Goal: Task Accomplishment & Management: Manage account settings

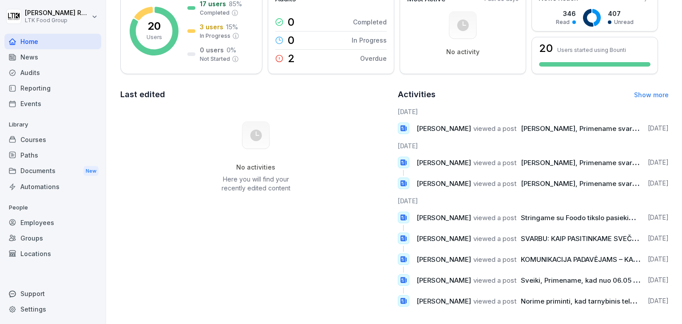
scroll to position [156, 0]
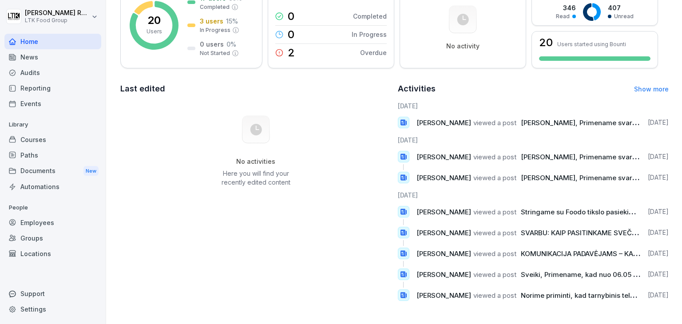
click at [33, 83] on div "Reporting" at bounding box center [52, 88] width 97 height 16
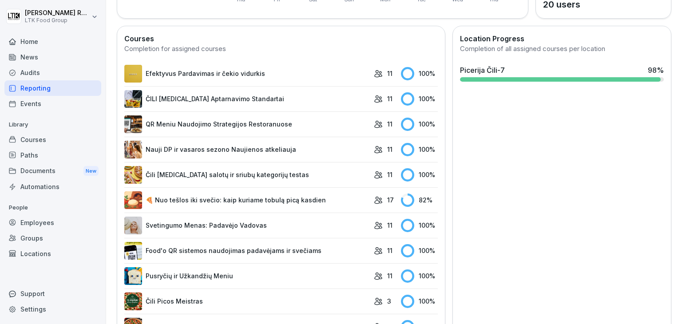
scroll to position [276, 0]
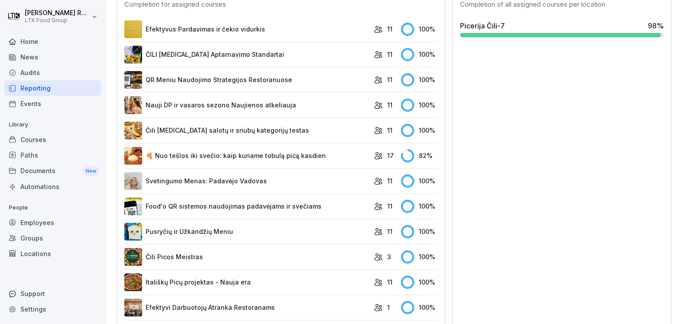
click at [314, 156] on link "🍕 Nuo tešlos iki svečio: kaip kuriame tobulą picą kasdien" at bounding box center [246, 156] width 245 height 18
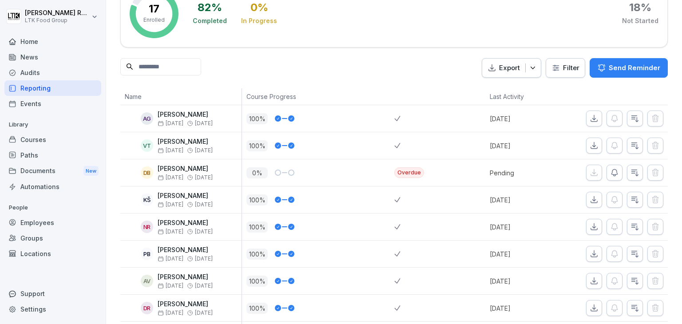
scroll to position [16, 0]
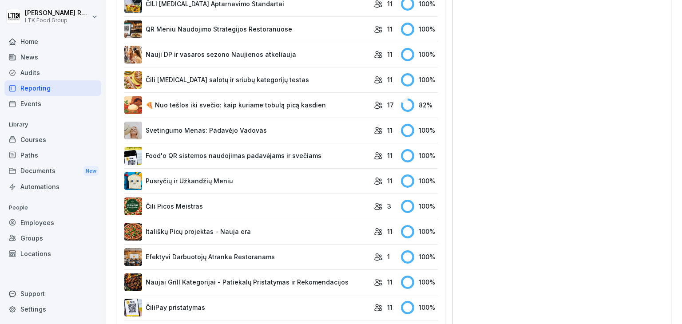
scroll to position [468, 0]
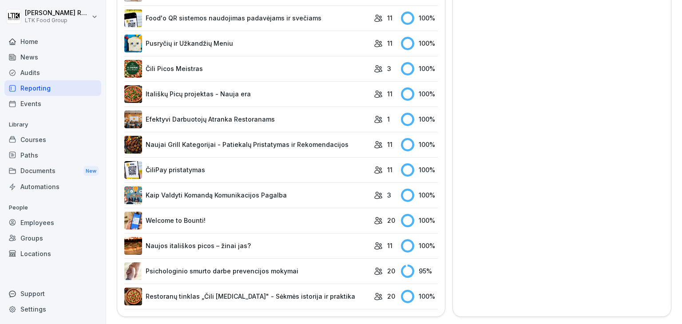
click at [278, 264] on link "Psichologinio smurto darbe prevencijos mokymai" at bounding box center [246, 271] width 245 height 18
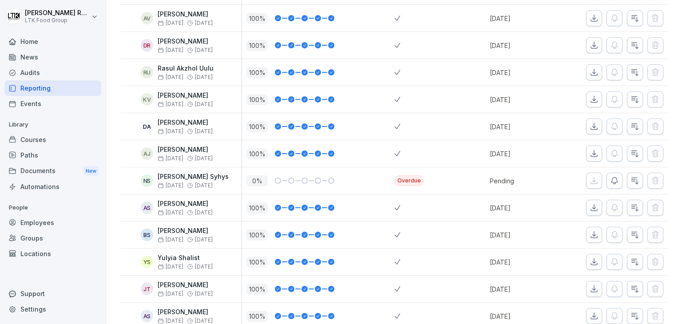
scroll to position [399, 0]
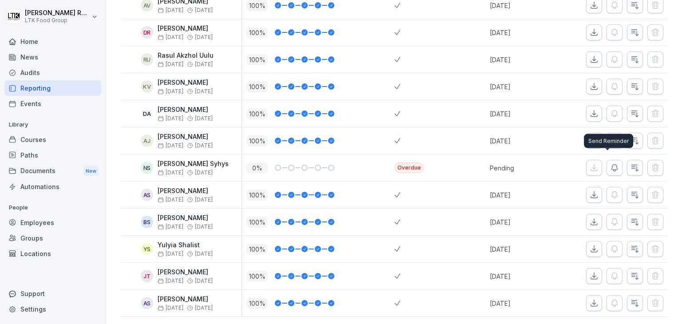
click at [610, 163] on icon "button" at bounding box center [614, 167] width 9 height 9
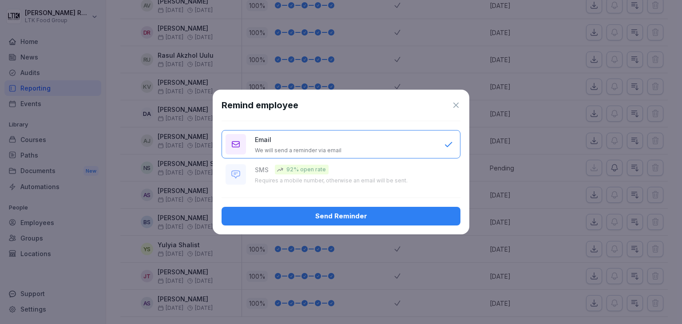
click at [365, 219] on div "Send Reminder" at bounding box center [341, 216] width 225 height 10
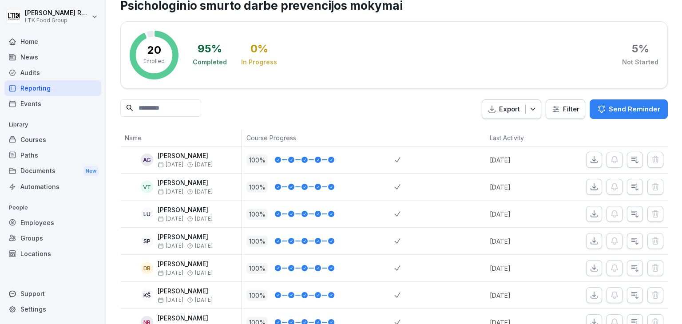
scroll to position [0, 0]
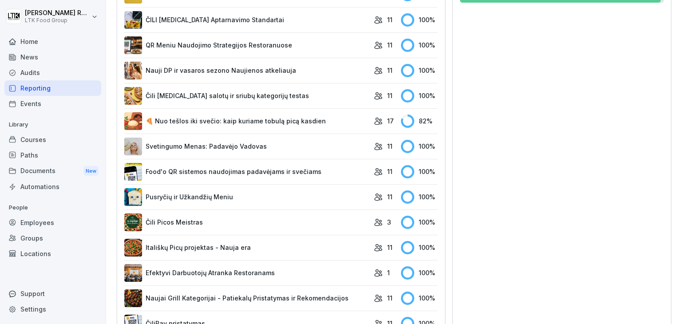
scroll to position [355, 0]
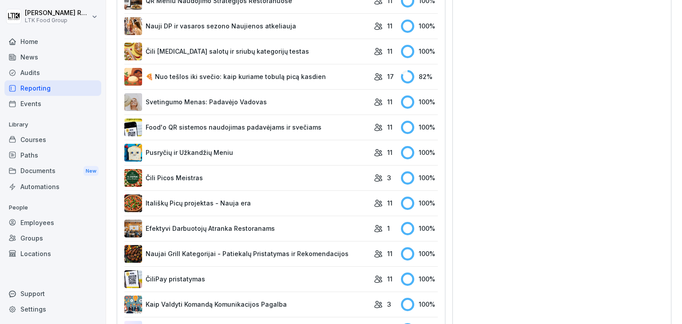
click at [291, 77] on link "🍕 Nuo tešlos iki svečio: kaip kuriame tobulą picą kasdien" at bounding box center [246, 77] width 245 height 18
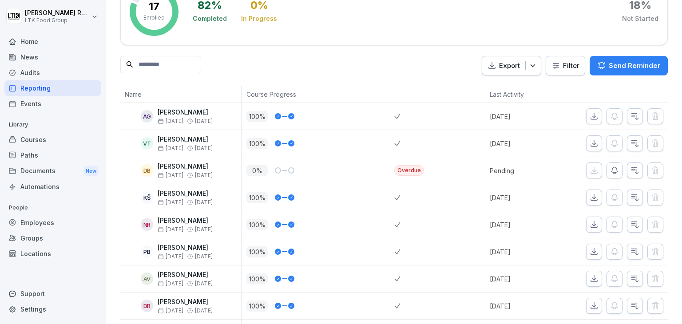
scroll to position [89, 0]
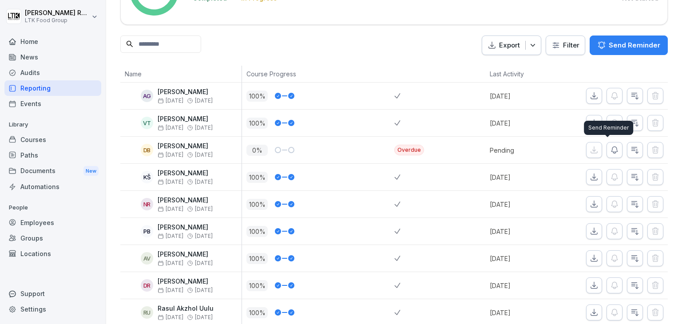
click at [610, 154] on icon "button" at bounding box center [614, 150] width 9 height 9
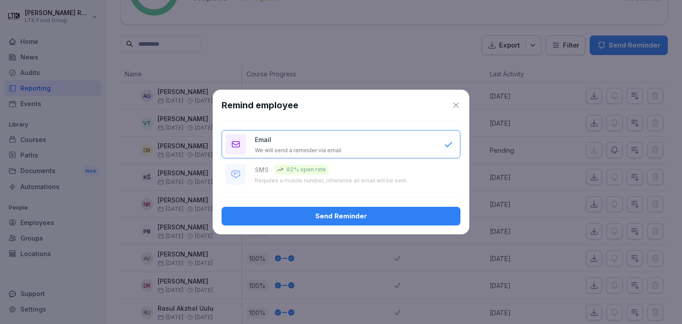
click at [391, 219] on div "Send Reminder" at bounding box center [341, 216] width 225 height 10
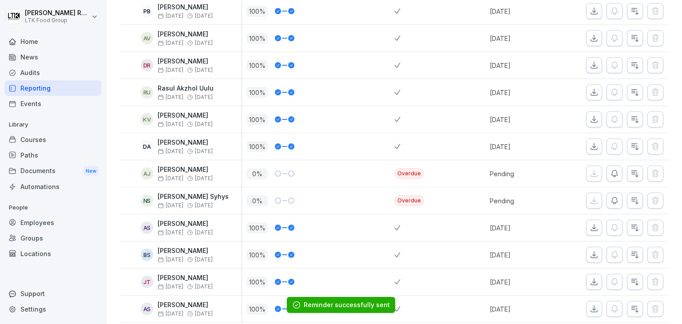
scroll to position [311, 0]
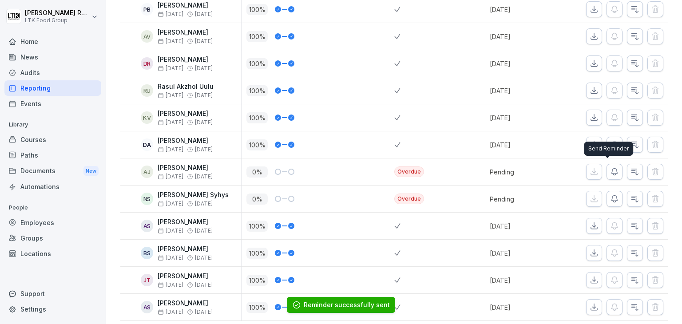
click at [610, 167] on icon "button" at bounding box center [614, 171] width 9 height 9
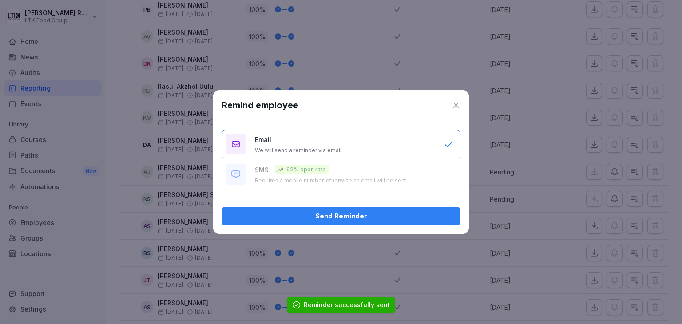
click at [403, 219] on div "Send Reminder" at bounding box center [341, 216] width 225 height 10
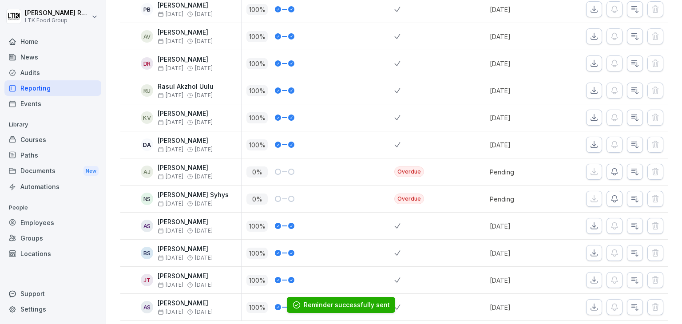
click at [403, 213] on div at bounding box center [417, 226] width 46 height 27
click at [610, 194] on icon "button" at bounding box center [614, 198] width 9 height 9
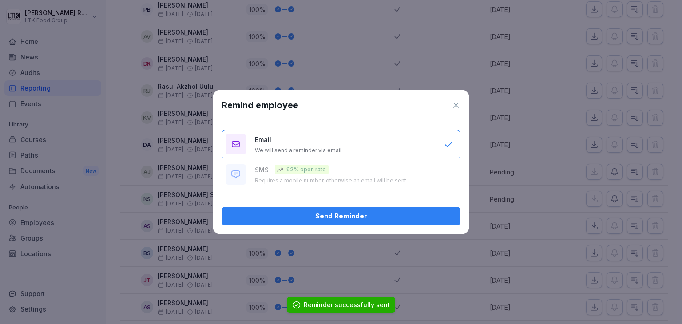
click at [381, 216] on div "Send Reminder" at bounding box center [341, 216] width 225 height 10
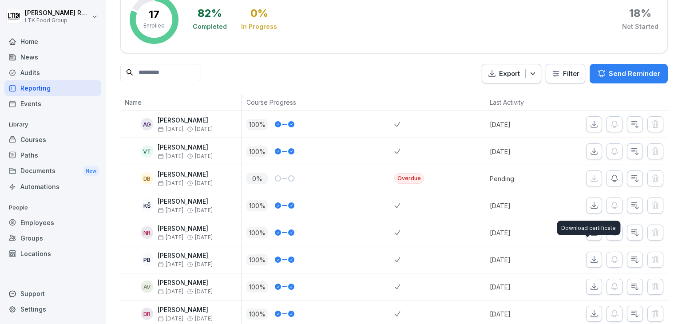
scroll to position [0, 0]
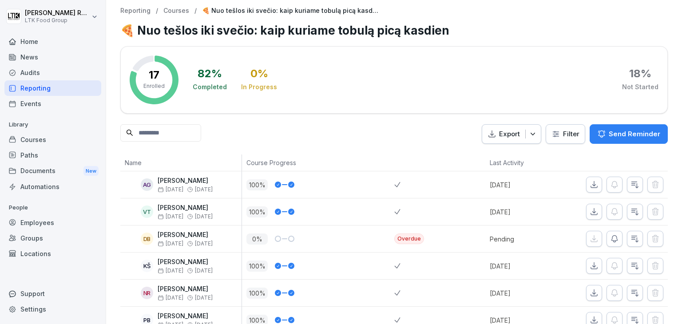
click at [39, 67] on div "Audits" at bounding box center [52, 73] width 97 height 16
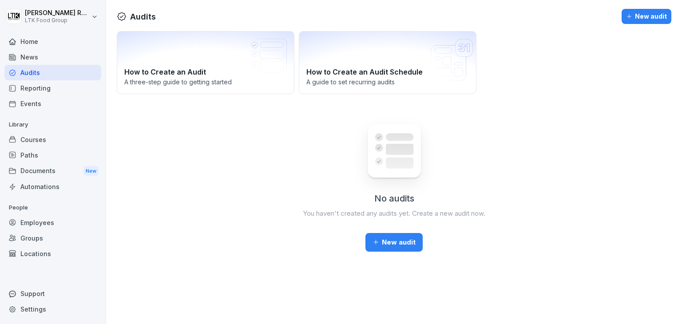
click at [37, 41] on div "Home" at bounding box center [52, 42] width 97 height 16
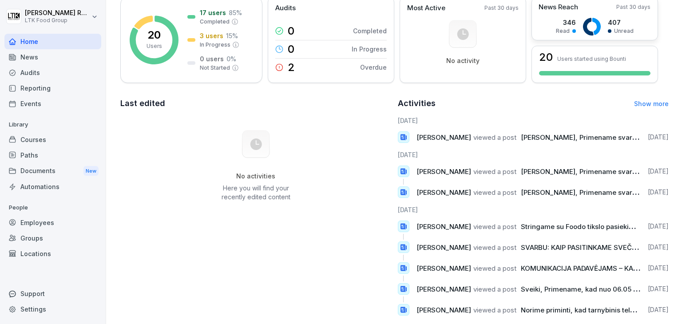
scroll to position [156, 0]
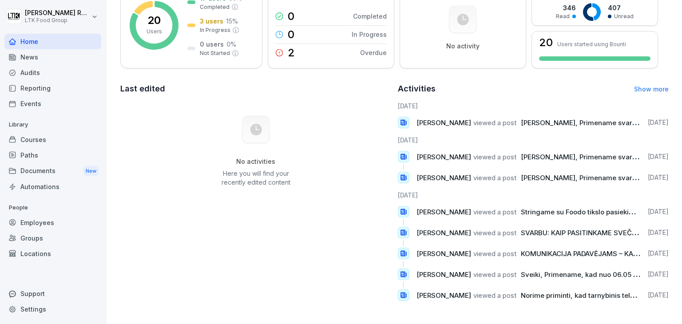
click at [39, 222] on div "Employees" at bounding box center [52, 223] width 97 height 16
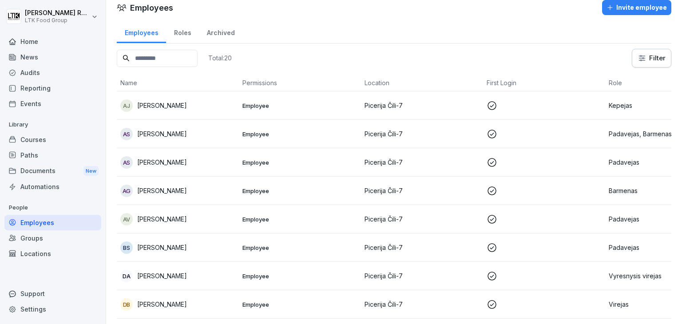
click at [194, 56] on input at bounding box center [157, 58] width 81 height 17
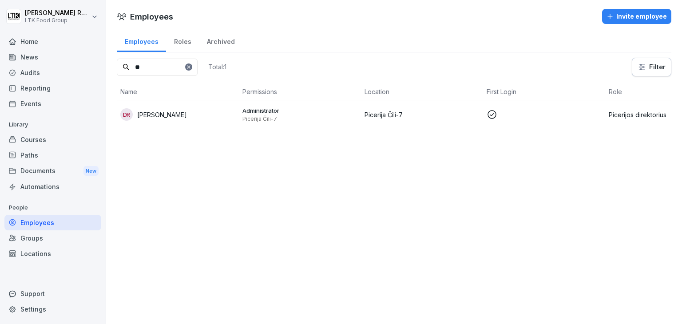
type input "**"
click at [191, 66] on icon at bounding box center [188, 66] width 5 height 5
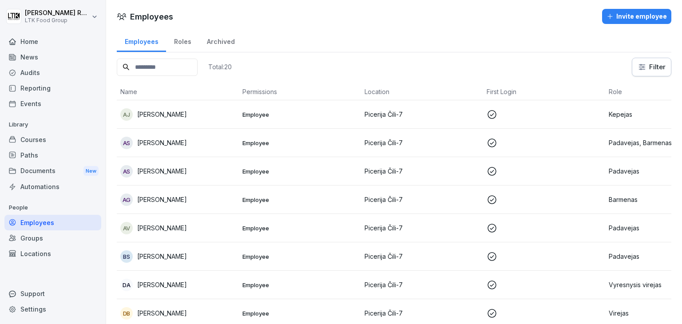
click at [222, 36] on div "Archived" at bounding box center [220, 40] width 43 height 23
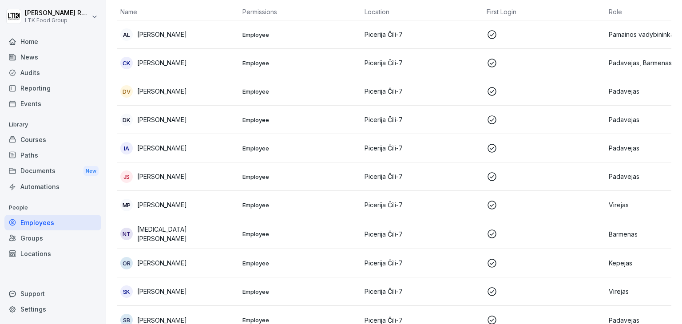
scroll to position [89, 0]
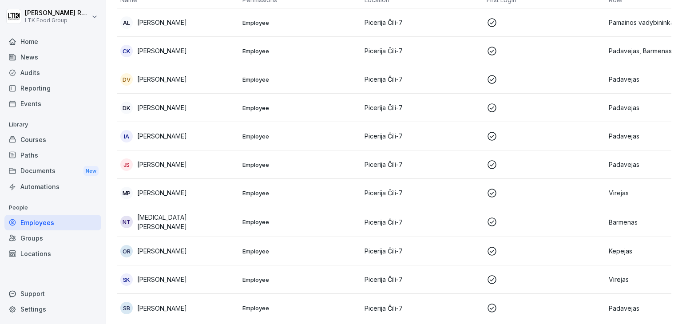
click at [462, 112] on td "Picerija Čili-7" at bounding box center [422, 108] width 122 height 28
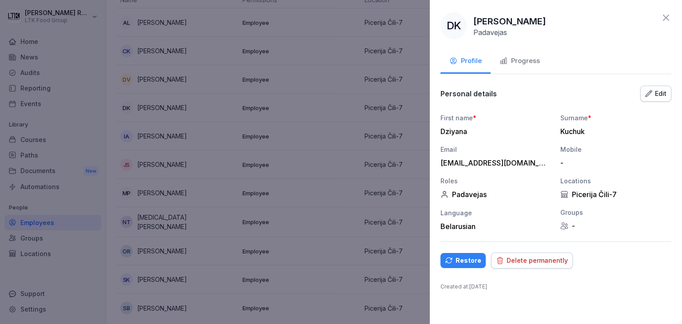
click at [463, 260] on div "Restore" at bounding box center [463, 261] width 36 height 10
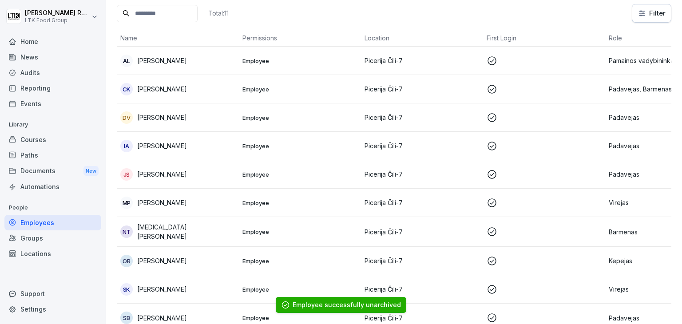
scroll to position [77, 0]
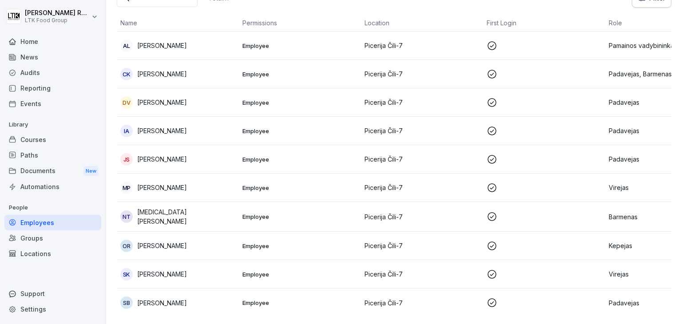
click at [38, 138] on div "Courses" at bounding box center [52, 140] width 97 height 16
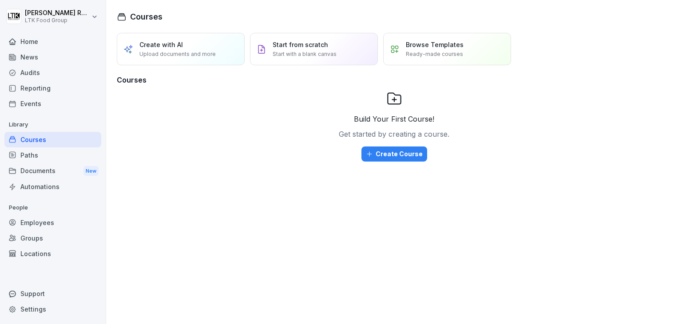
click at [31, 105] on div "Events" at bounding box center [52, 104] width 97 height 16
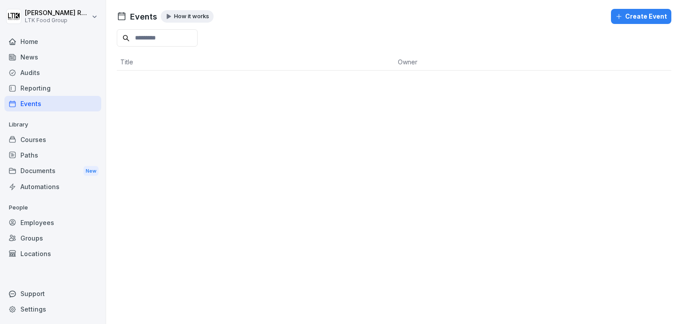
click at [42, 93] on div "Reporting" at bounding box center [52, 88] width 97 height 16
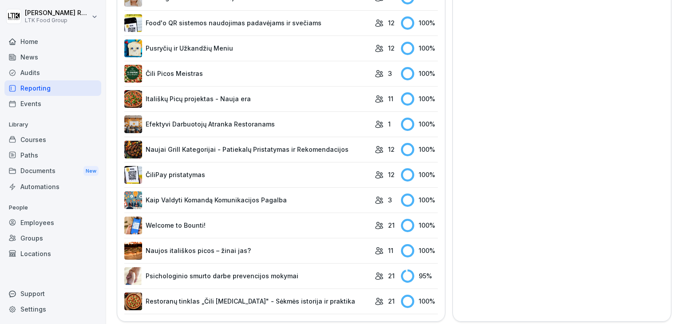
scroll to position [468, 0]
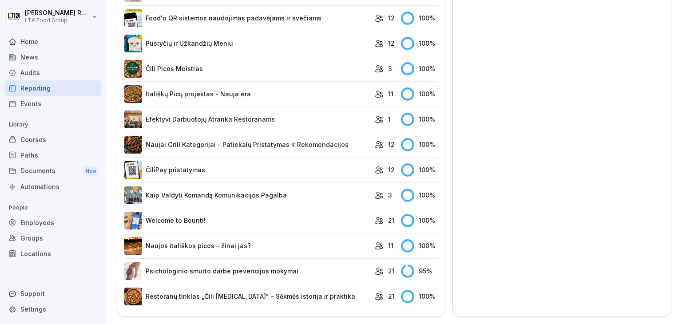
click at [43, 70] on div "Audits" at bounding box center [52, 73] width 97 height 16
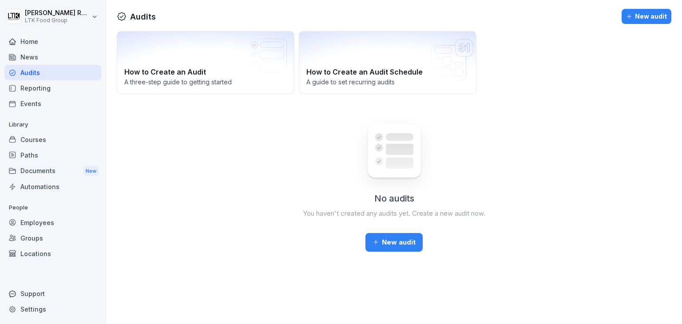
click at [34, 101] on div "Events" at bounding box center [52, 104] width 97 height 16
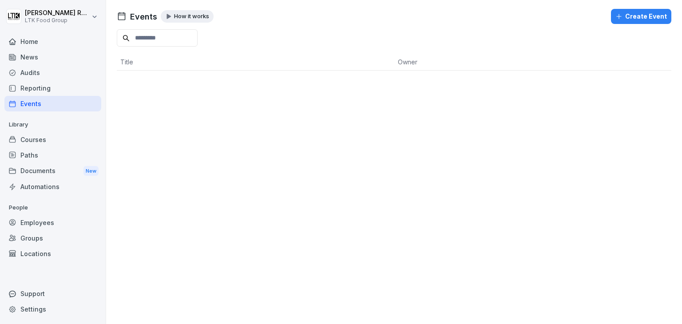
click at [41, 140] on div "Courses" at bounding box center [52, 140] width 97 height 16
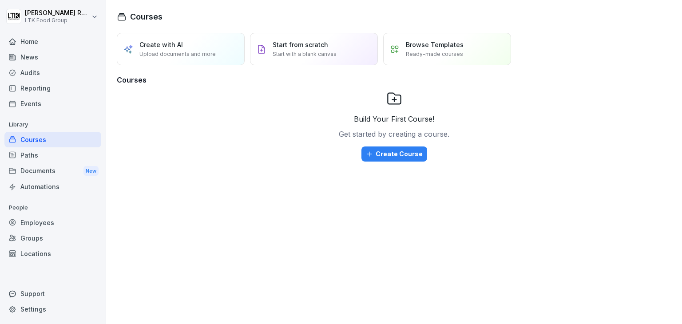
click at [44, 221] on div "Employees" at bounding box center [52, 223] width 97 height 16
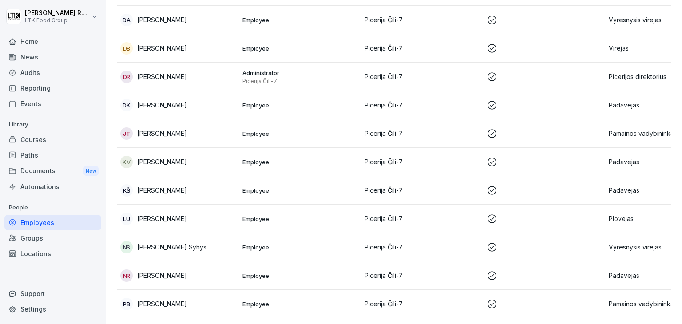
scroll to position [266, 0]
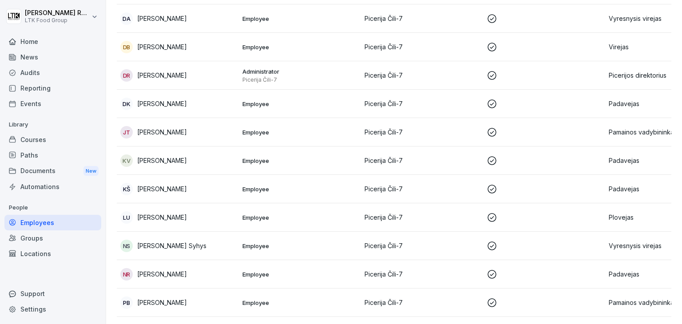
click at [396, 101] on p "Picerija Čili-7" at bounding box center [421, 103] width 115 height 9
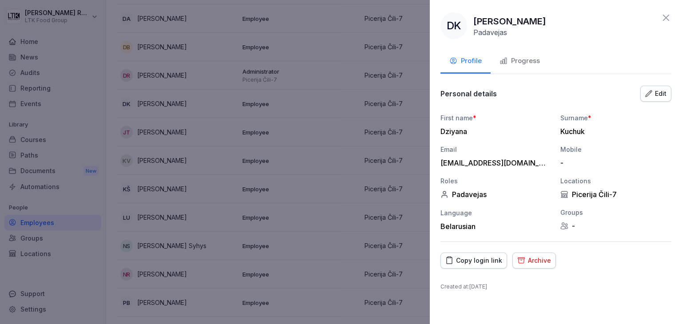
click at [526, 59] on div "Progress" at bounding box center [519, 61] width 40 height 10
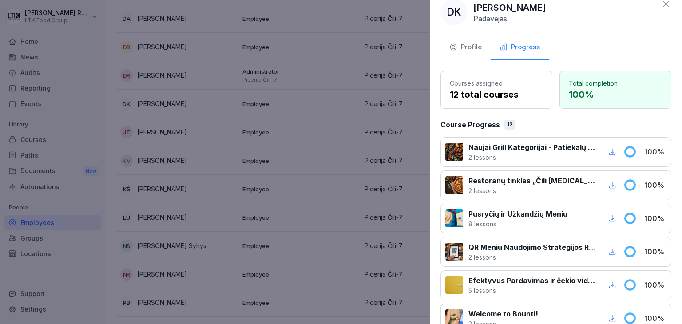
scroll to position [0, 0]
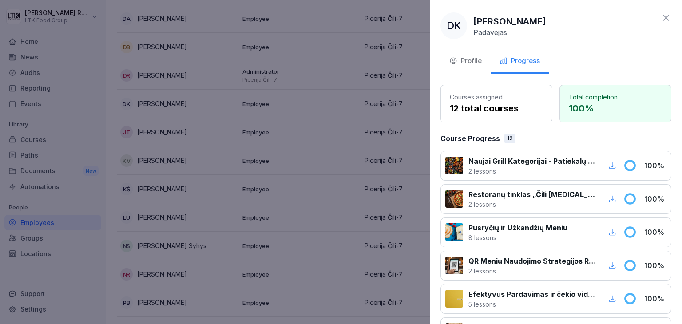
click at [660, 20] on icon at bounding box center [665, 17] width 11 height 11
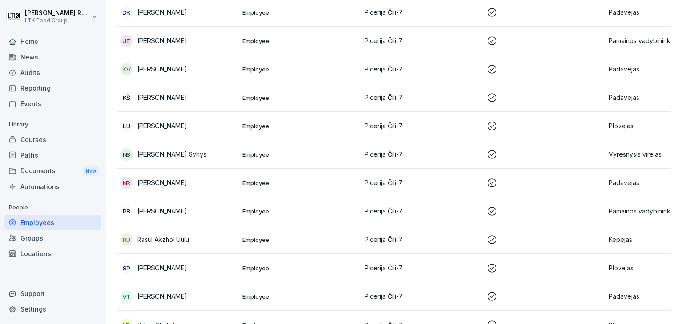
scroll to position [393, 0]
